Goal: Task Accomplishment & Management: Use online tool/utility

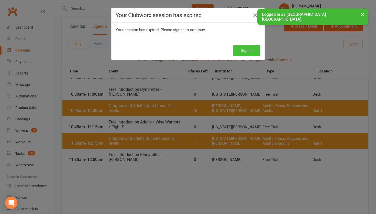
click at [243, 50] on button "Sign In" at bounding box center [246, 50] width 27 height 11
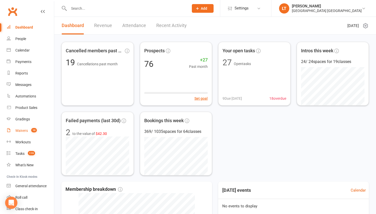
click at [20, 132] on div "Waivers" at bounding box center [21, 131] width 13 height 4
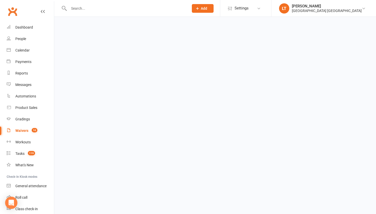
select select "50"
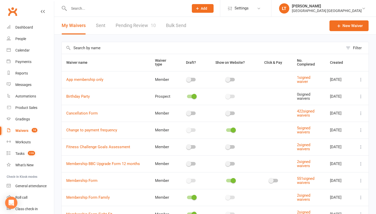
click at [138, 21] on link "Pending Review 10" at bounding box center [136, 26] width 40 height 18
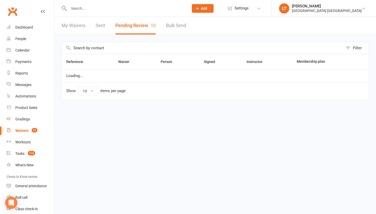
select select "50"
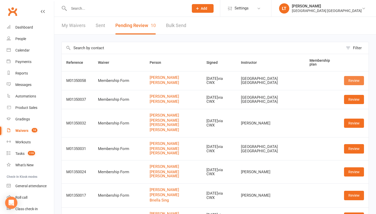
click at [357, 79] on link "Review" at bounding box center [354, 80] width 20 height 9
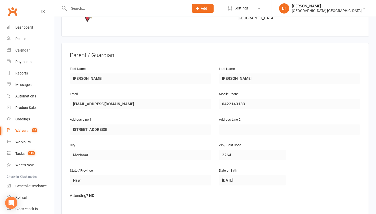
scroll to position [56, 0]
